Goal: Find specific page/section: Find specific page/section

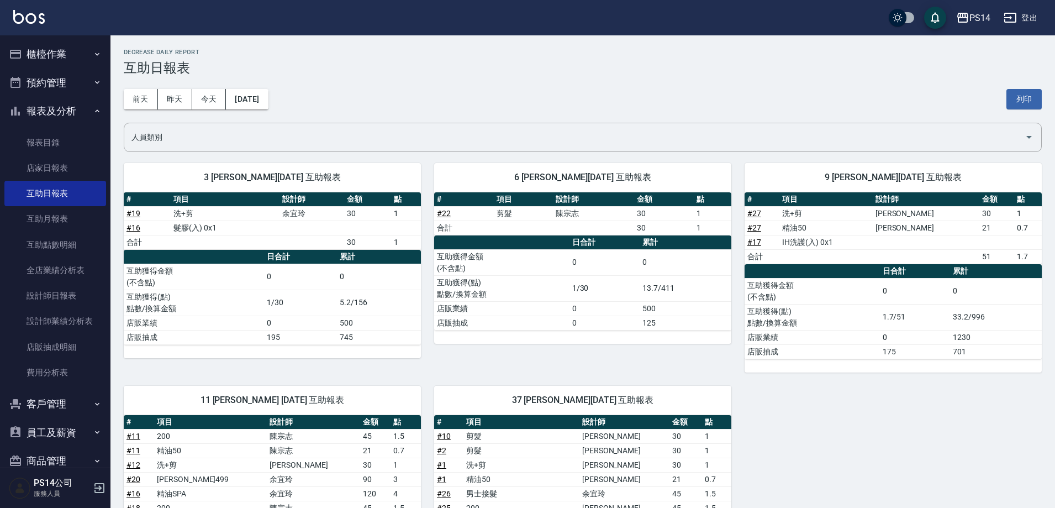
scroll to position [431, 0]
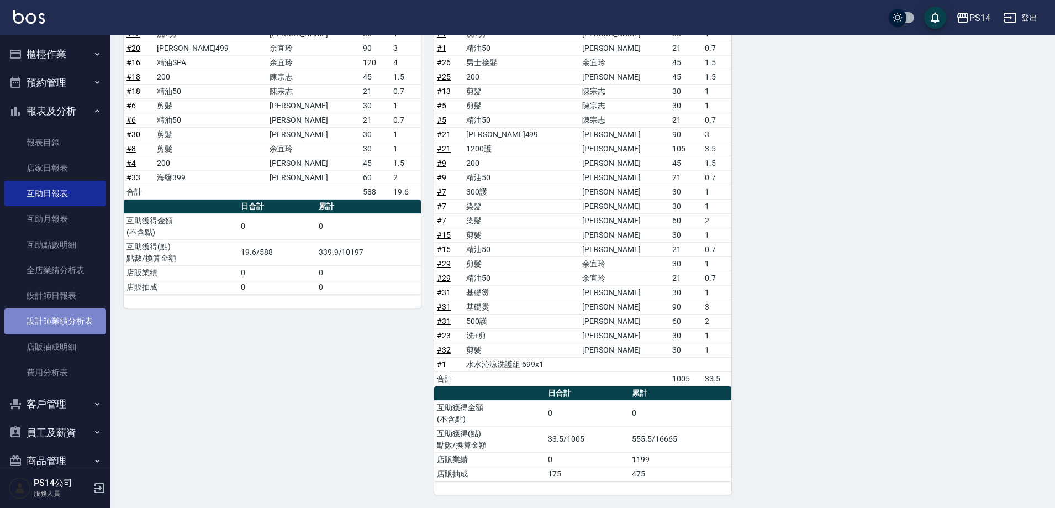
click at [67, 327] on link "設計師業績分析表" at bounding box center [55, 320] width 102 height 25
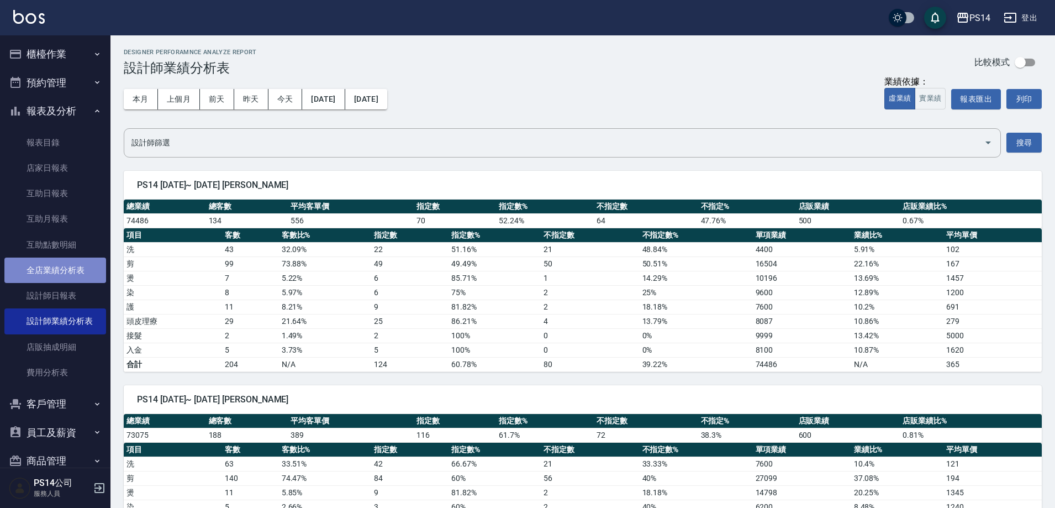
click at [65, 271] on link "全店業績分析表" at bounding box center [55, 269] width 102 height 25
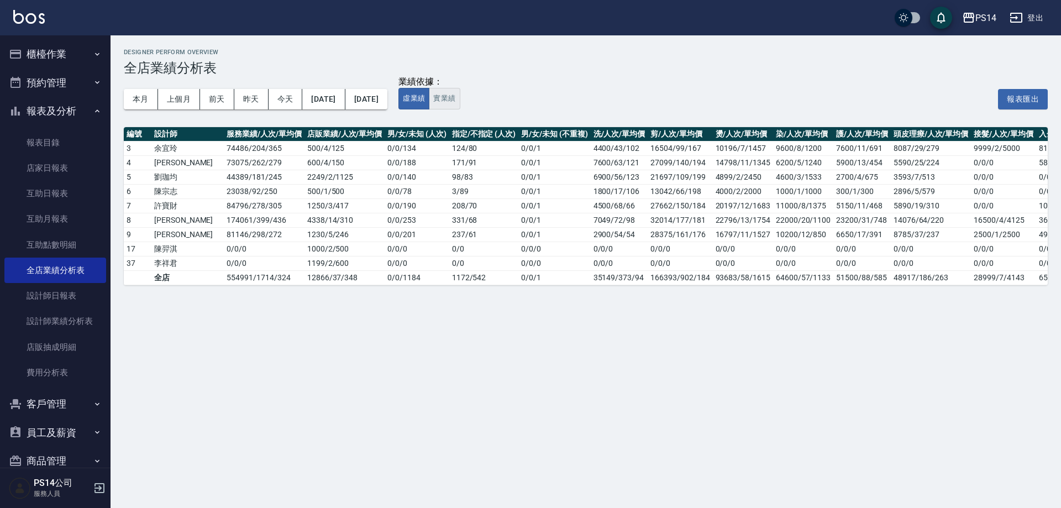
click at [460, 96] on button "實業績" at bounding box center [444, 99] width 31 height 22
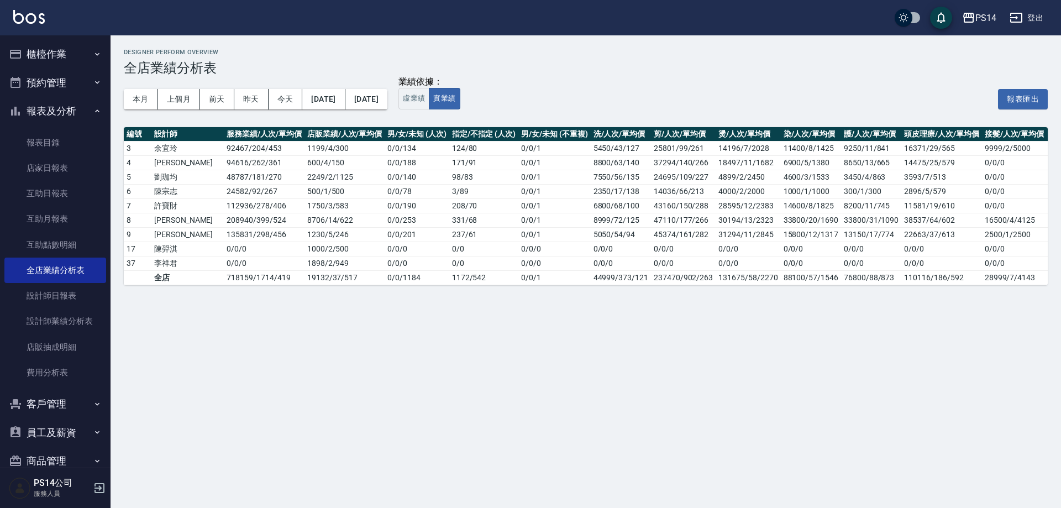
click at [1032, 10] on button "登出" at bounding box center [1026, 18] width 43 height 20
